Goal: Transaction & Acquisition: Book appointment/travel/reservation

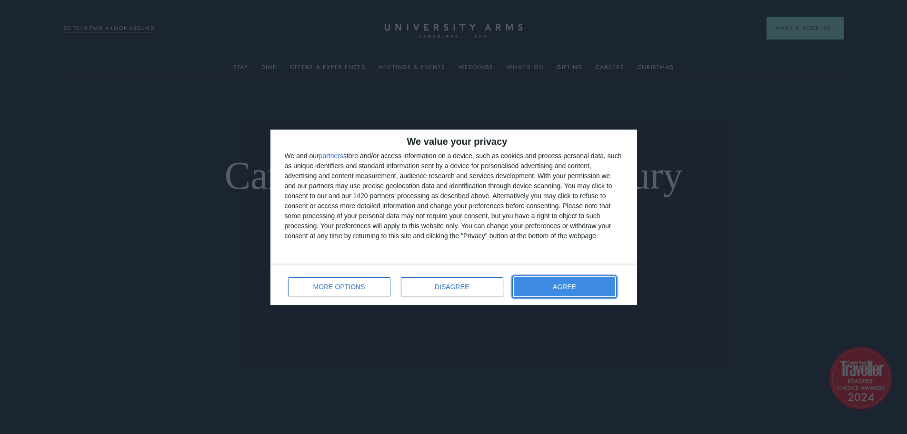
click at [574, 288] on span "AGREE" at bounding box center [564, 286] width 23 height 7
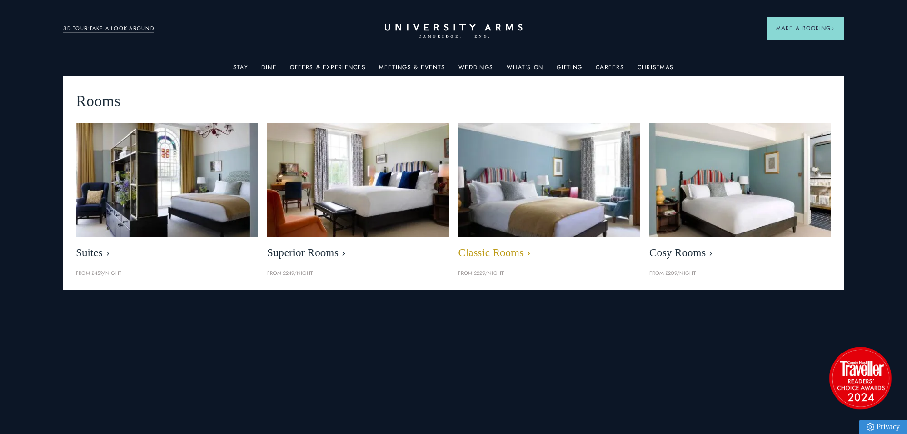
click at [241, 64] on link "Stay" at bounding box center [240, 70] width 15 height 12
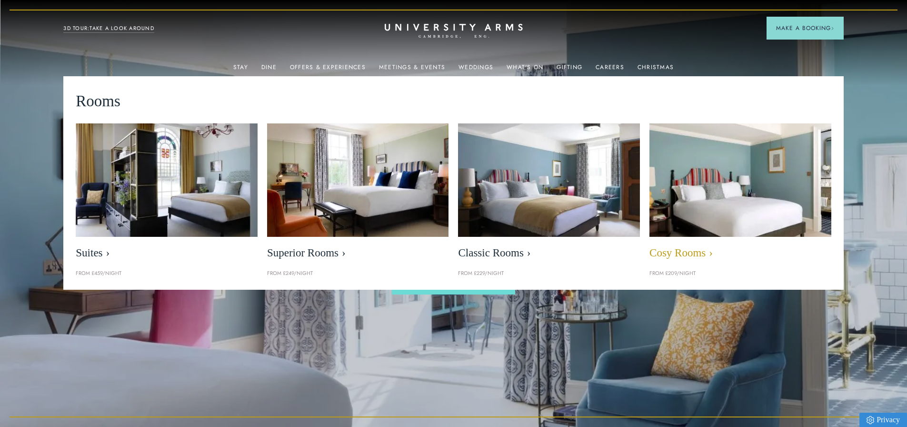
click at [679, 250] on span "Cosy Rooms" at bounding box center [740, 252] width 182 height 13
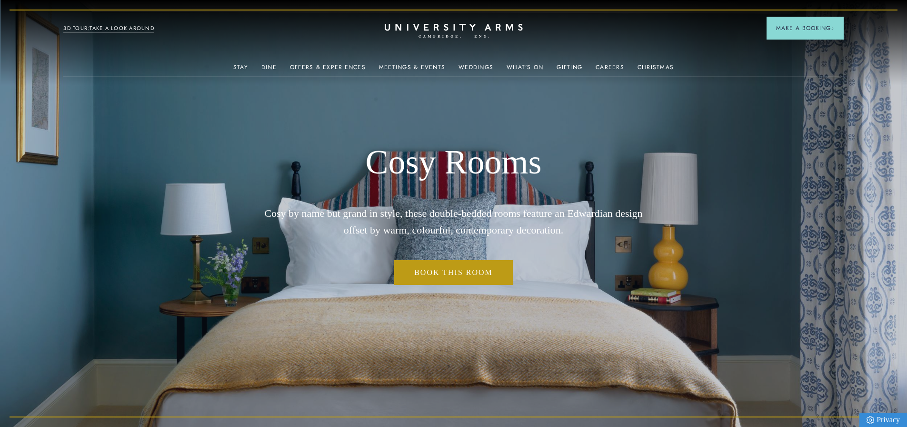
click at [815, 29] on span "Make a Booking" at bounding box center [805, 28] width 58 height 9
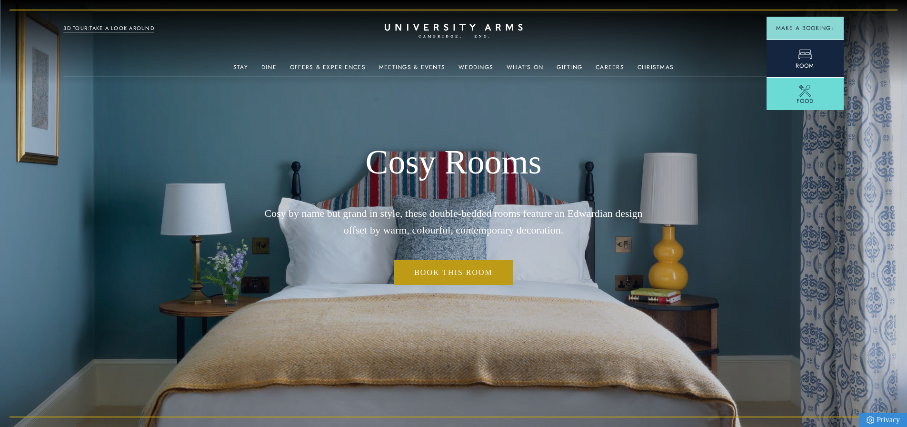
click at [806, 60] on icon at bounding box center [805, 54] width 14 height 14
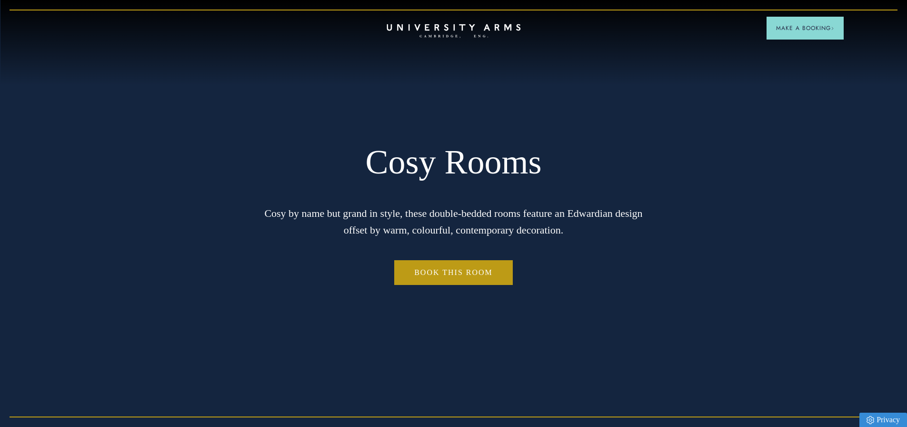
click at [442, 30] on icon "CAMBRIDGE’S LEADING LUXURY HOTEL SINCE [DATE]" at bounding box center [454, 31] width 134 height 14
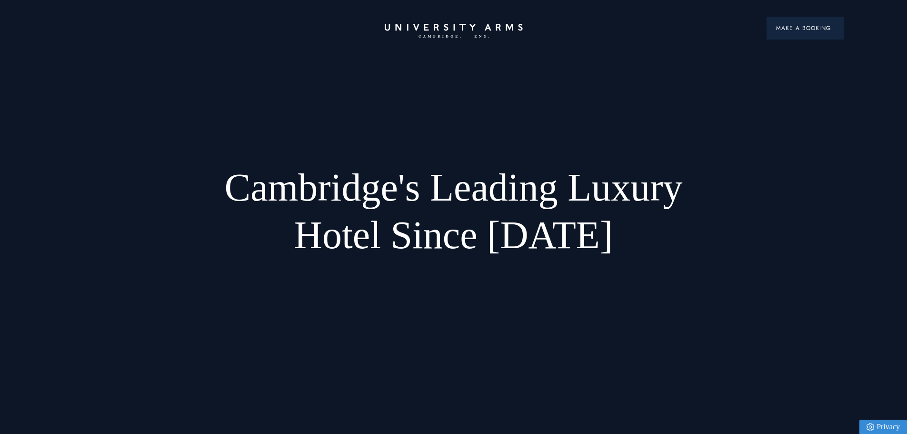
click at [797, 27] on span "Make a Booking" at bounding box center [805, 28] width 58 height 9
click at [789, 32] on span "Make a Booking" at bounding box center [805, 28] width 58 height 9
